Goal: Information Seeking & Learning: Learn about a topic

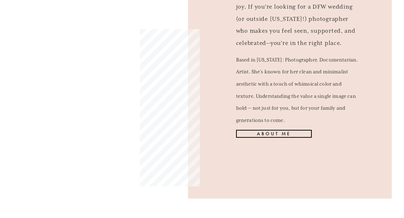
scroll to position [718, 0]
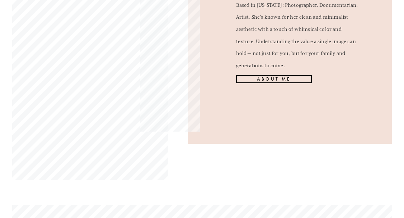
click at [289, 83] on link "About Me" at bounding box center [274, 79] width 76 height 8
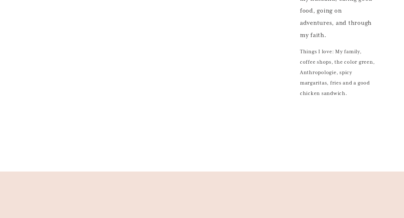
scroll to position [969, 0]
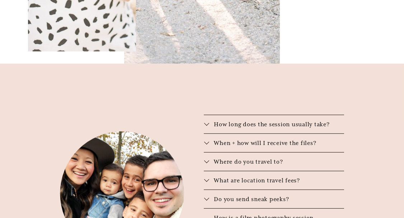
click at [206, 121] on div at bounding box center [206, 123] width 5 height 5
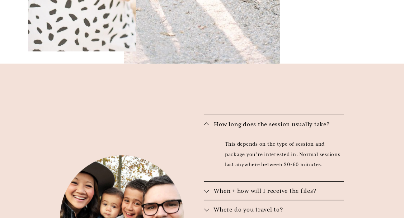
click at [207, 115] on button "How long does the session usually take?" at bounding box center [274, 124] width 140 height 18
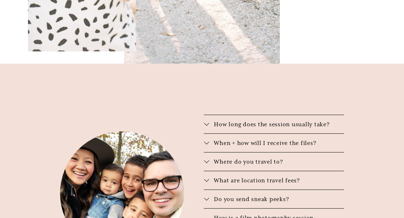
click at [207, 134] on button "When + how will I receive the files?" at bounding box center [274, 143] width 140 height 18
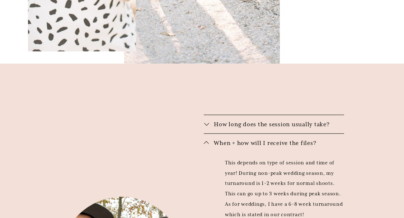
click at [207, 134] on button "When + how will I receive the files?" at bounding box center [274, 143] width 140 height 18
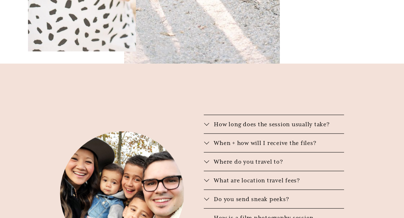
click at [205, 152] on button "Where do you travel to?" at bounding box center [274, 161] width 140 height 18
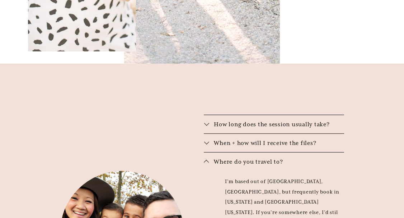
click at [205, 152] on button "Where do you travel to?" at bounding box center [274, 161] width 140 height 18
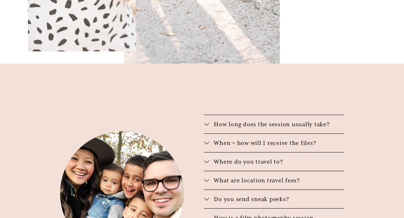
click at [205, 177] on div at bounding box center [206, 179] width 5 height 5
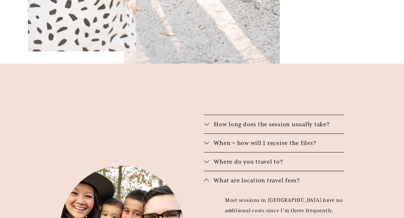
click at [205, 178] on div at bounding box center [206, 180] width 5 height 5
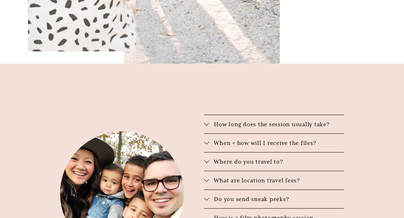
click at [205, 195] on div at bounding box center [206, 197] width 5 height 5
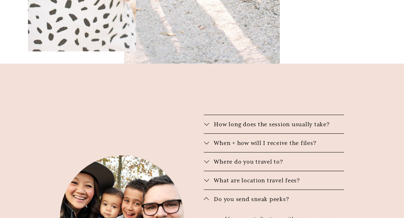
click at [207, 196] on div at bounding box center [206, 198] width 5 height 5
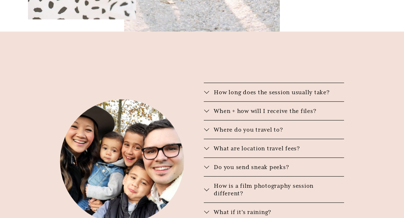
scroll to position [1005, 0]
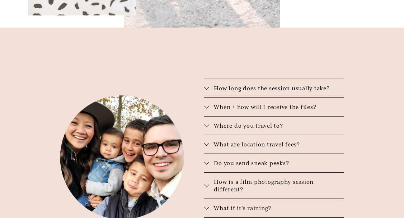
click at [208, 183] on div at bounding box center [206, 185] width 5 height 5
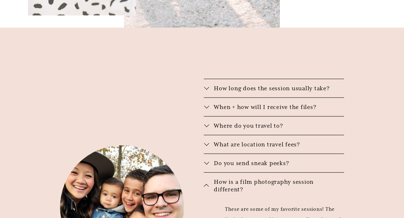
click at [209, 183] on div at bounding box center [206, 185] width 5 height 5
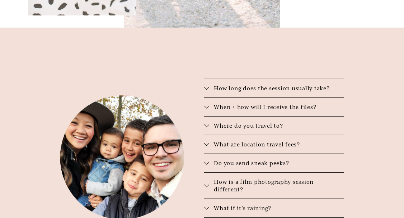
click at [206, 204] on div at bounding box center [206, 206] width 5 height 5
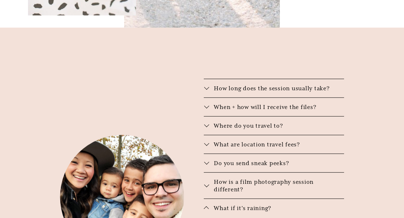
click at [206, 205] on div at bounding box center [206, 207] width 5 height 5
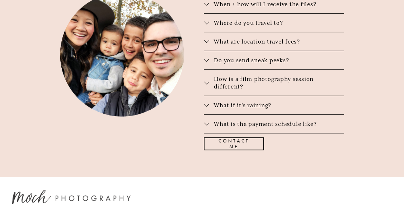
scroll to position [1121, 0]
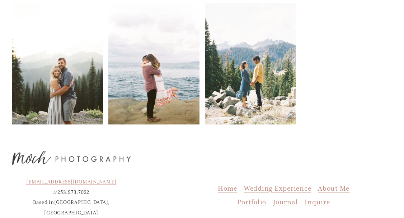
scroll to position [213, 0]
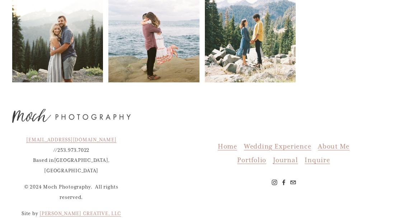
click at [222, 145] on span "Home" at bounding box center [227, 146] width 19 height 8
